Goal: Task Accomplishment & Management: Use online tool/utility

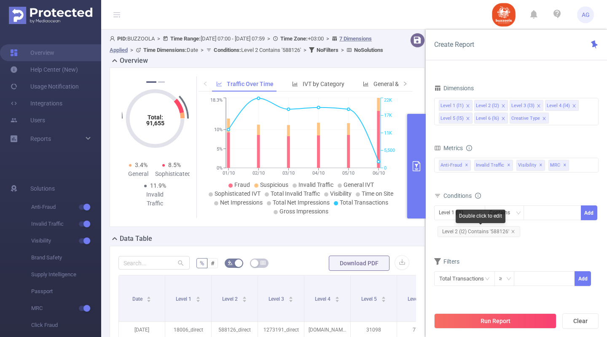
click at [496, 231] on span "Level 2 (l2) Contains '588126'" at bounding box center [479, 231] width 83 height 11
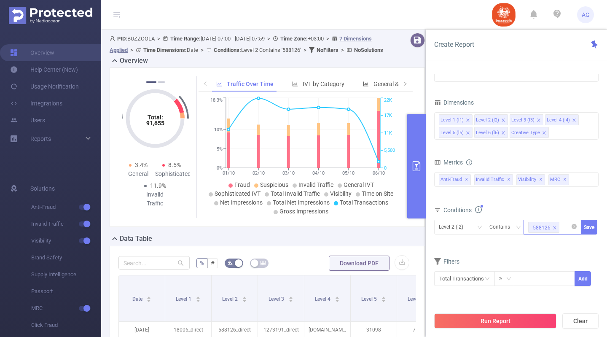
click at [553, 227] on icon "icon: close" at bounding box center [555, 228] width 4 height 4
click at [553, 227] on div at bounding box center [552, 227] width 48 height 14
paste input "587913"
type input "587913"
click at [537, 244] on li "587913" at bounding box center [553, 244] width 58 height 13
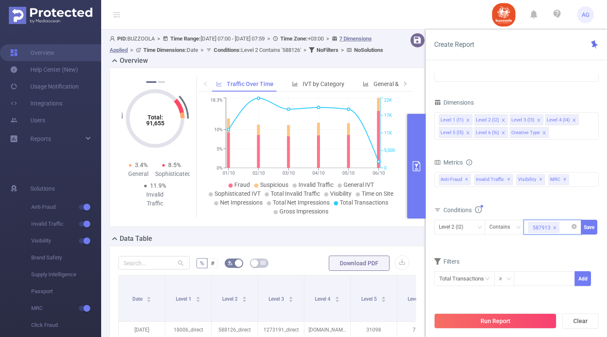
paste input "587900"
type input "587900"
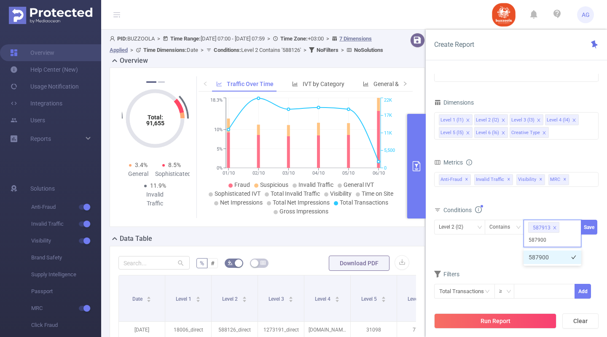
click at [545, 259] on li "587900" at bounding box center [553, 256] width 58 height 13
click at [593, 226] on button "Save" at bounding box center [589, 227] width 16 height 15
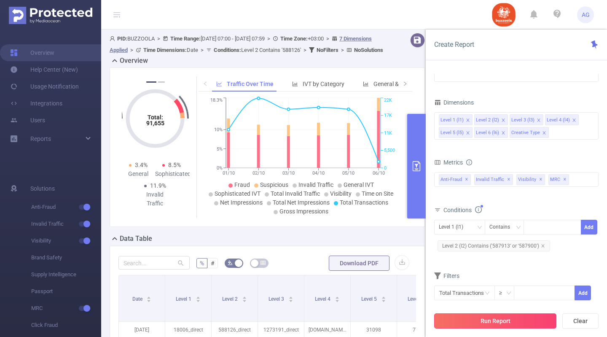
click at [502, 318] on button "Run Report" at bounding box center [495, 320] width 122 height 15
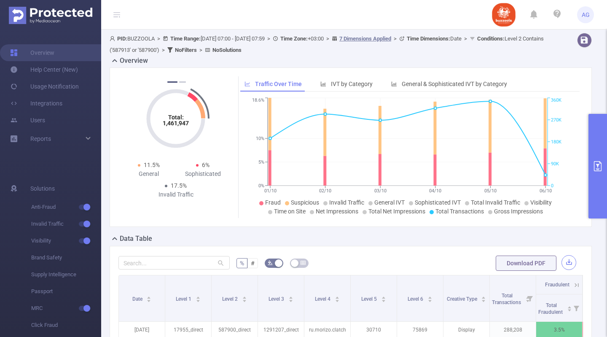
click at [561, 259] on button "button" at bounding box center [568, 262] width 15 height 15
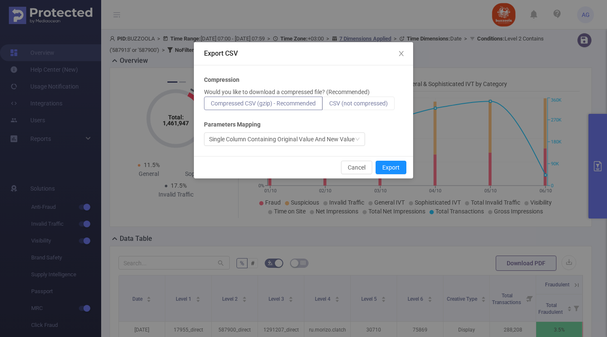
click at [377, 106] on span "CSV (not compressed)" at bounding box center [358, 103] width 59 height 7
click at [329, 105] on input "CSV (not compressed)" at bounding box center [329, 105] width 0 height 0
click at [394, 168] on button "Export" at bounding box center [391, 167] width 31 height 13
